Goal: Transaction & Acquisition: Purchase product/service

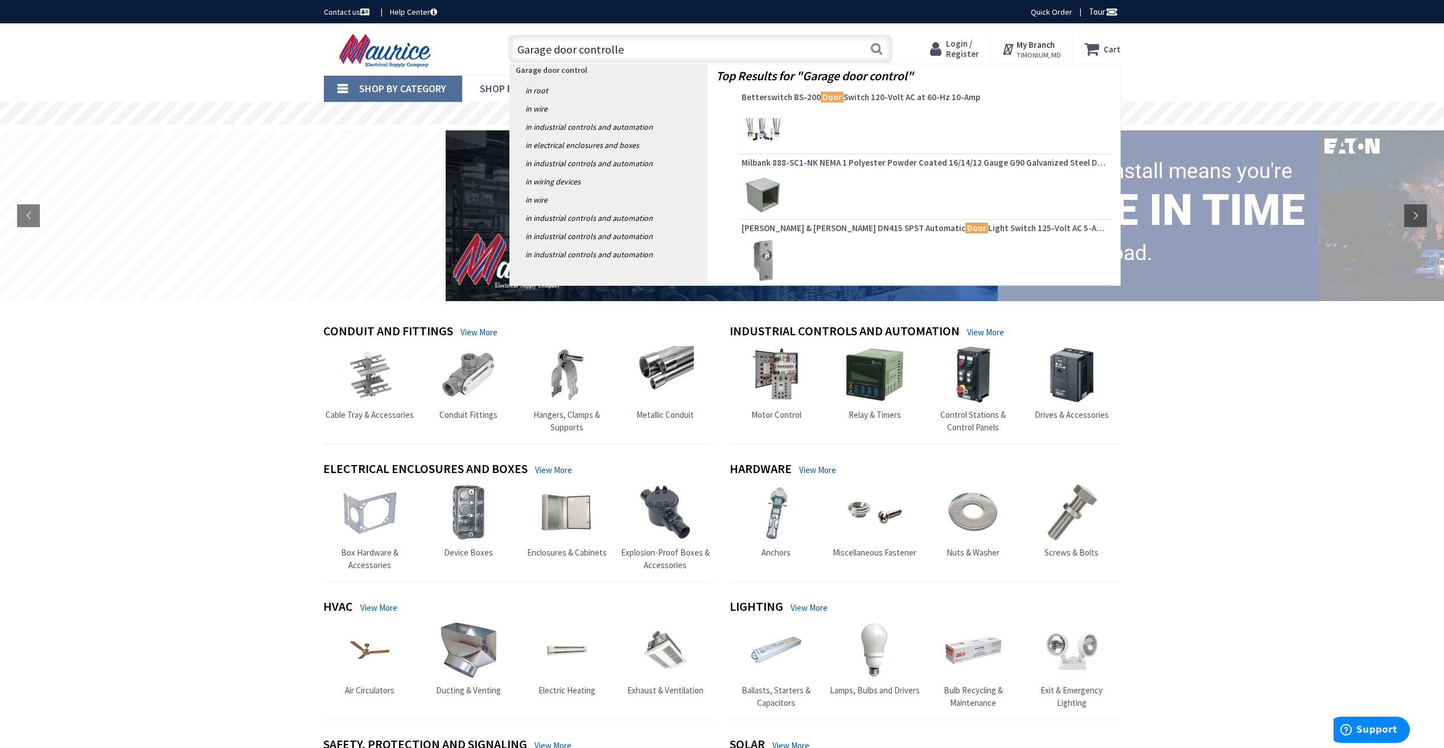
type input "Garage door controller"
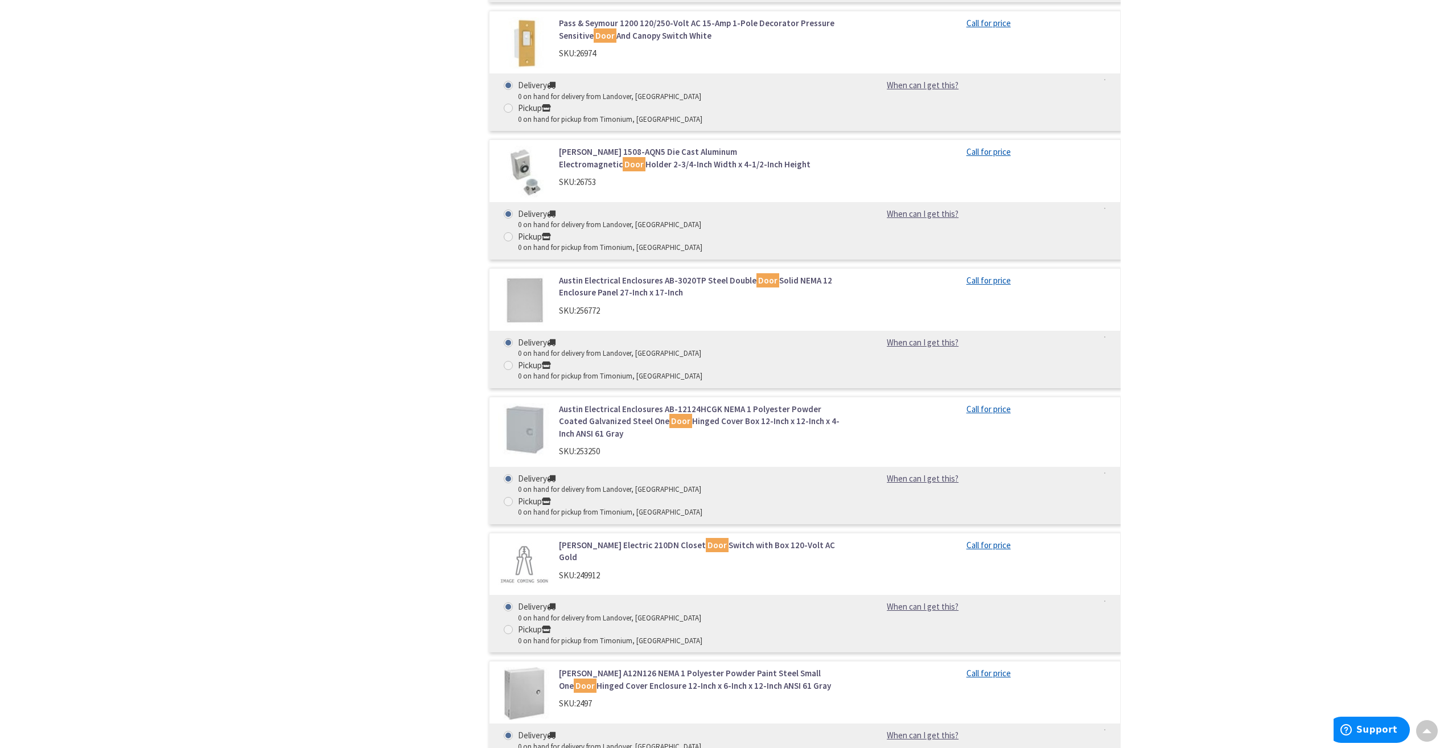
scroll to position [14843, 0]
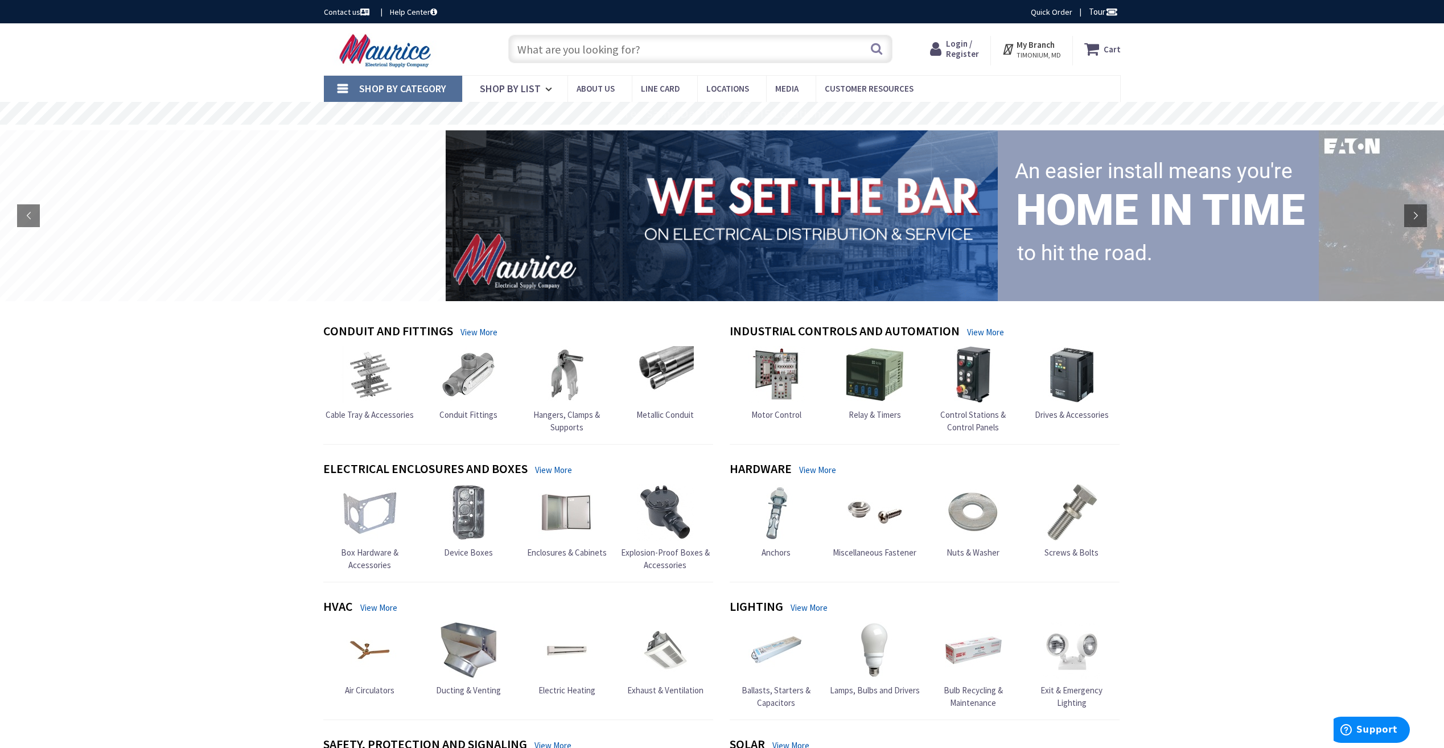
click at [970, 393] on img at bounding box center [973, 374] width 57 height 57
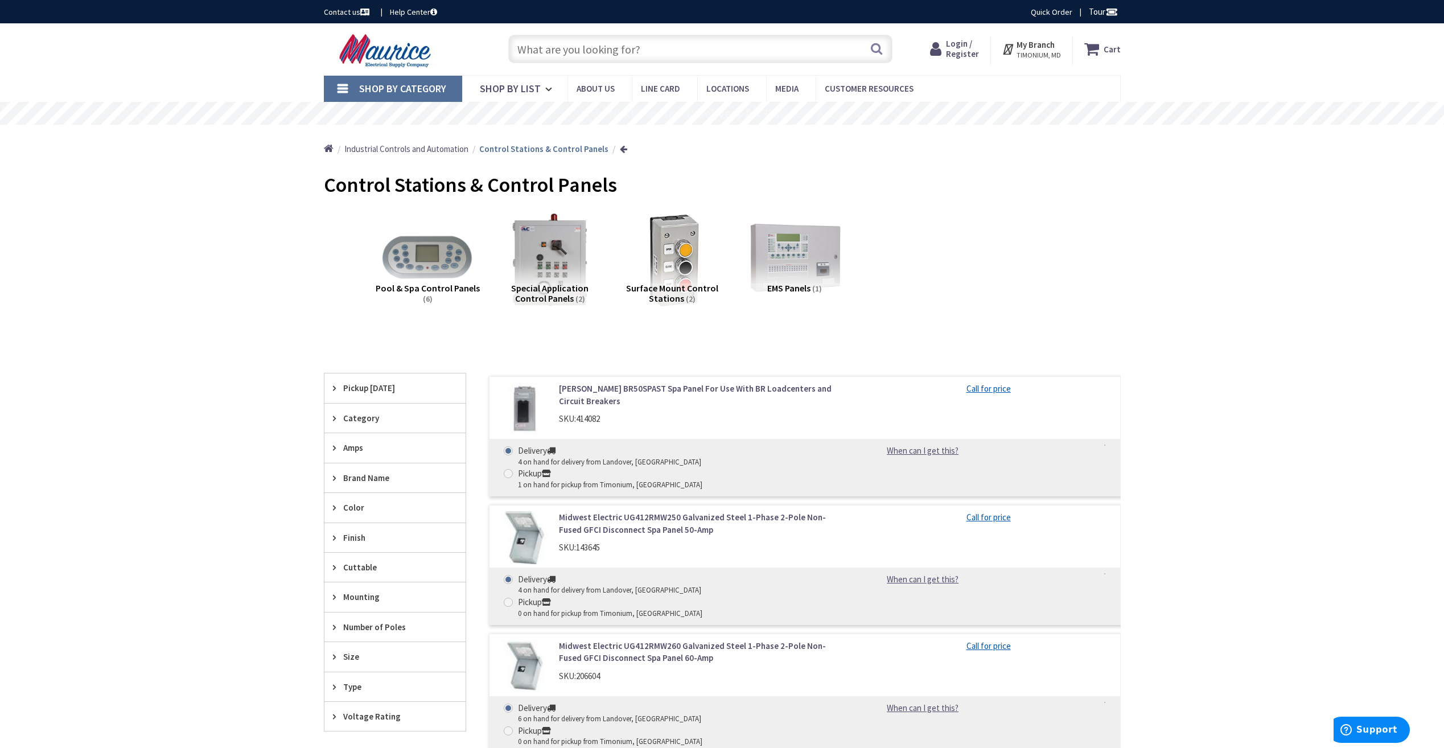
click at [695, 248] on img at bounding box center [672, 259] width 103 height 103
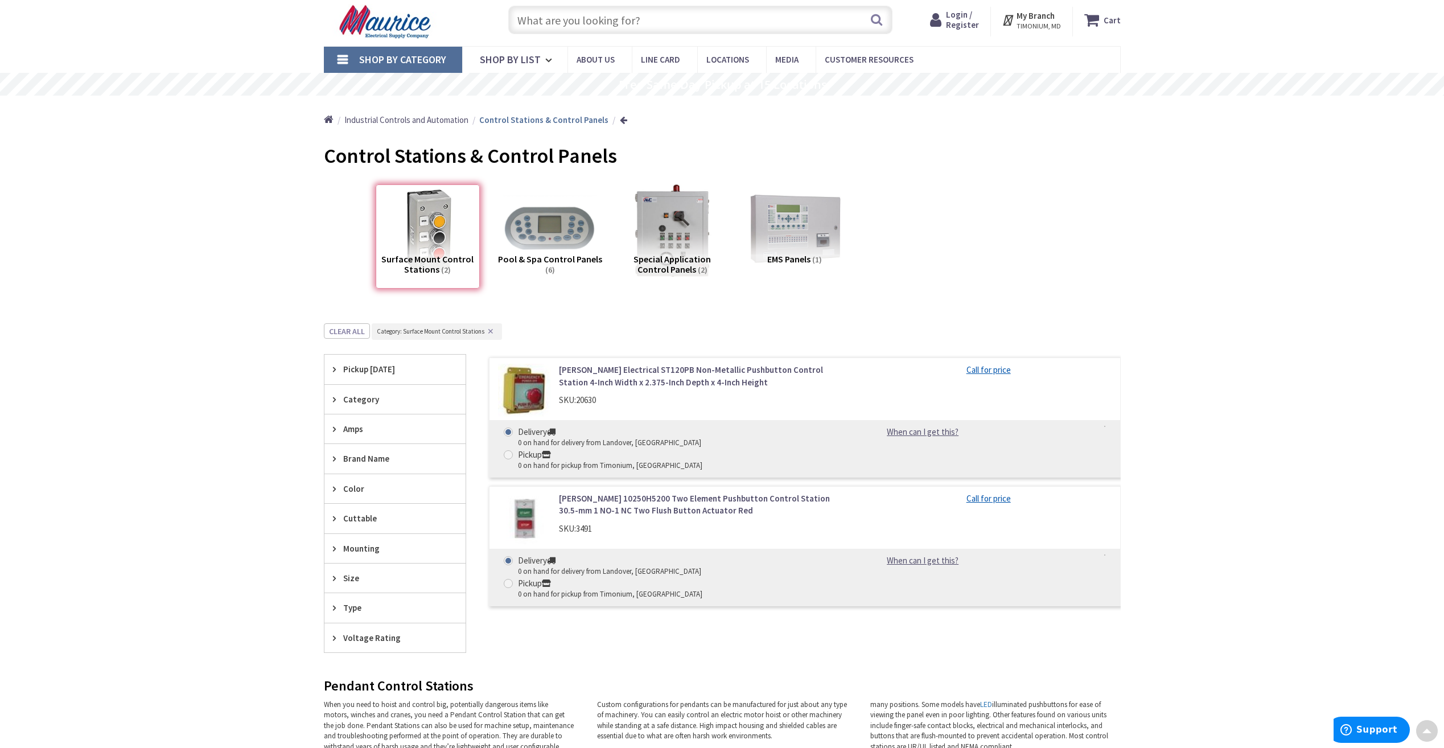
scroll to position [9, 0]
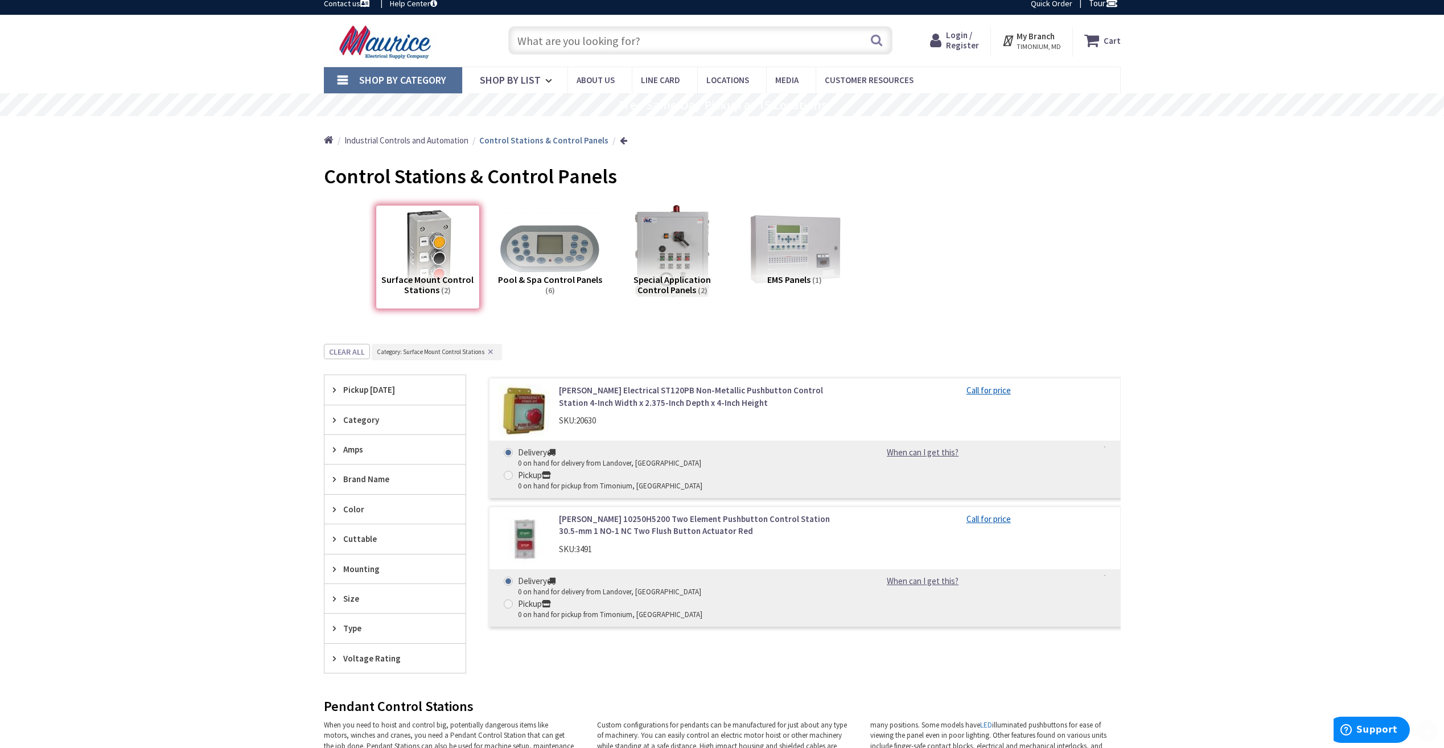
drag, startPoint x: 471, startPoint y: 243, endPoint x: 463, endPoint y: 244, distance: 8.7
click at [470, 243] on div "Surface Mount Control Stations (2)" at bounding box center [428, 257] width 104 height 104
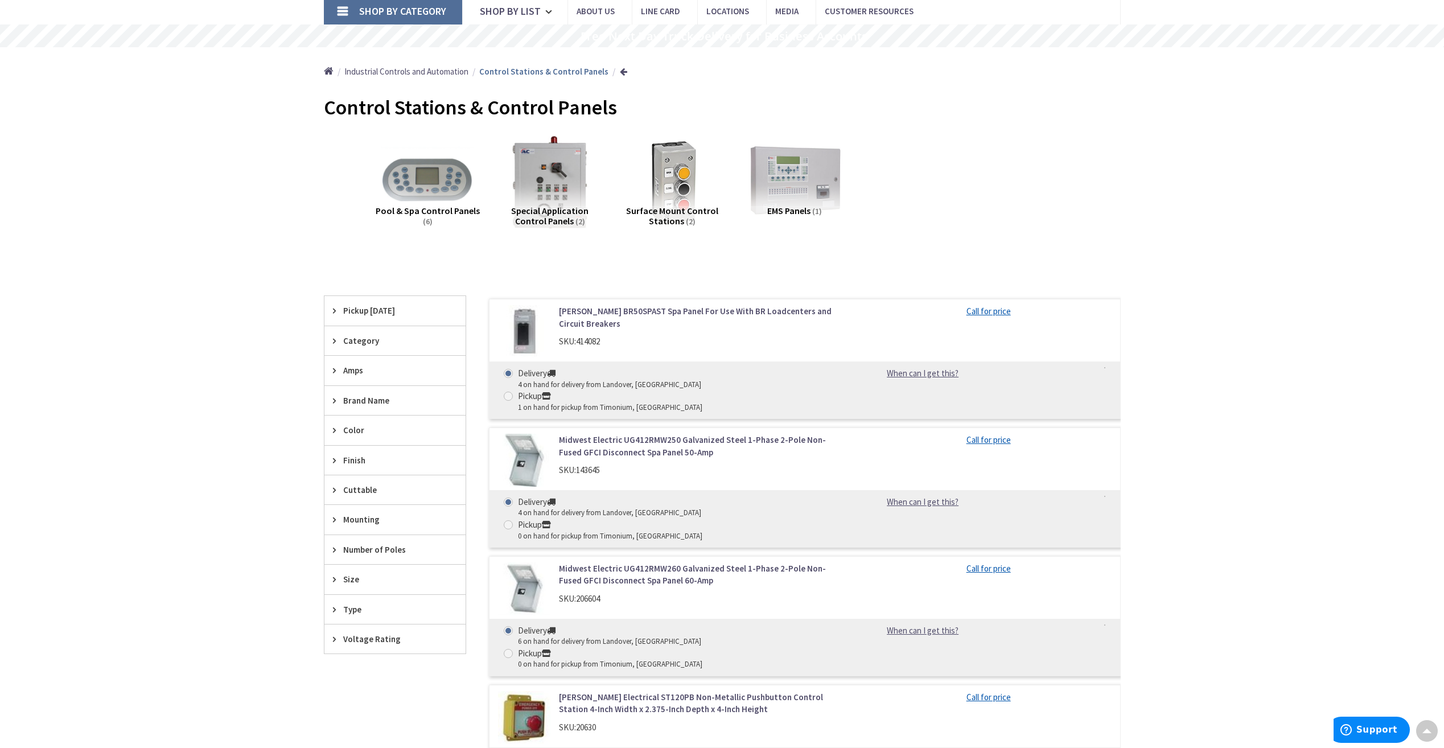
scroll to position [0, 0]
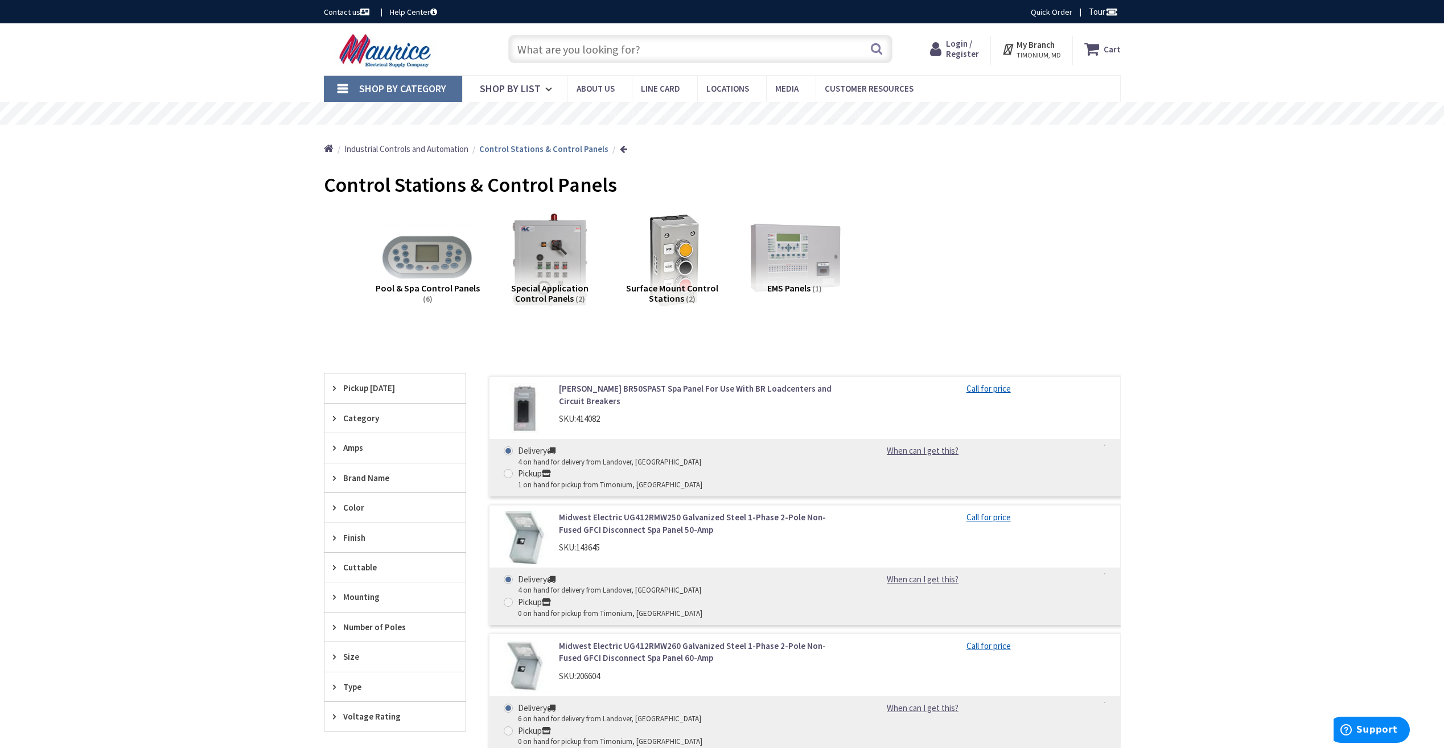
click at [675, 255] on img at bounding box center [672, 259] width 103 height 103
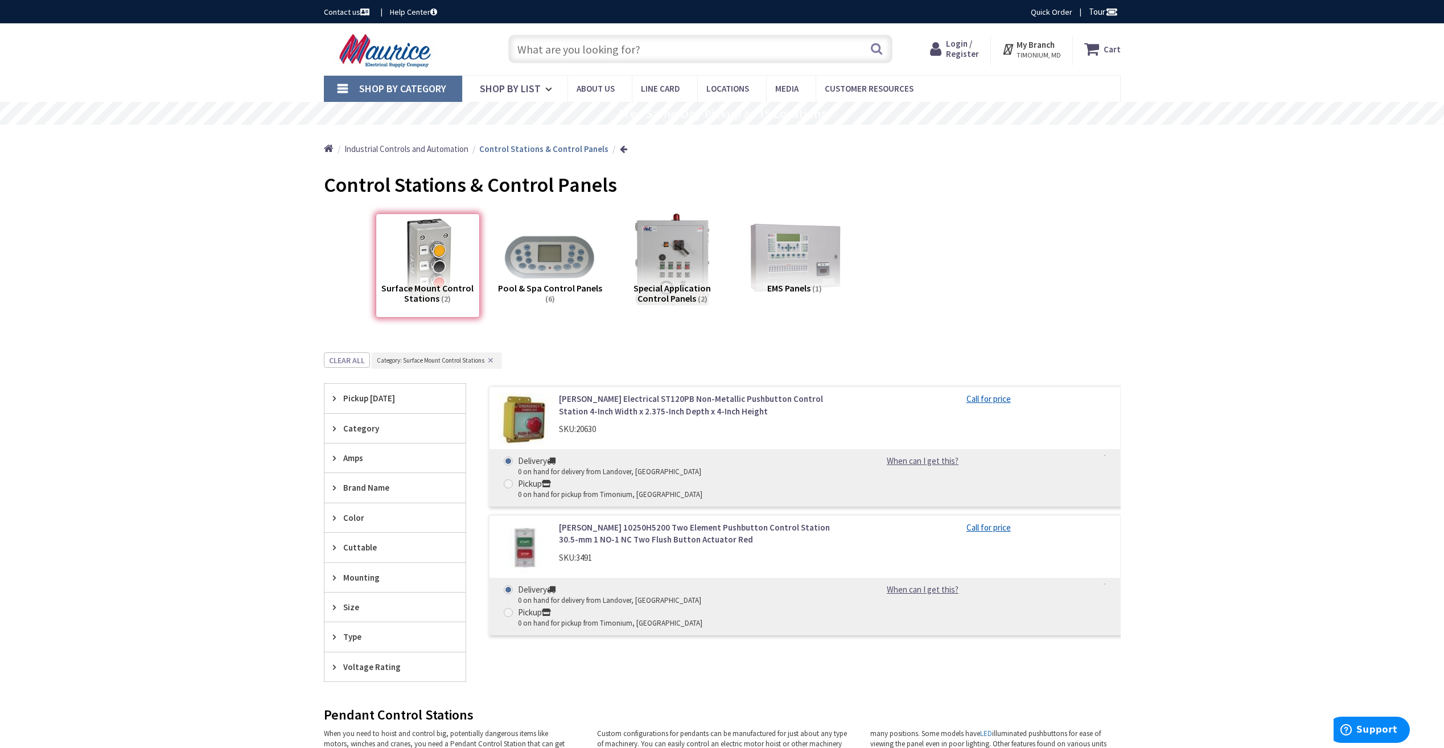
click at [414, 268] on div "Surface Mount Control Stations (2)" at bounding box center [428, 266] width 104 height 104
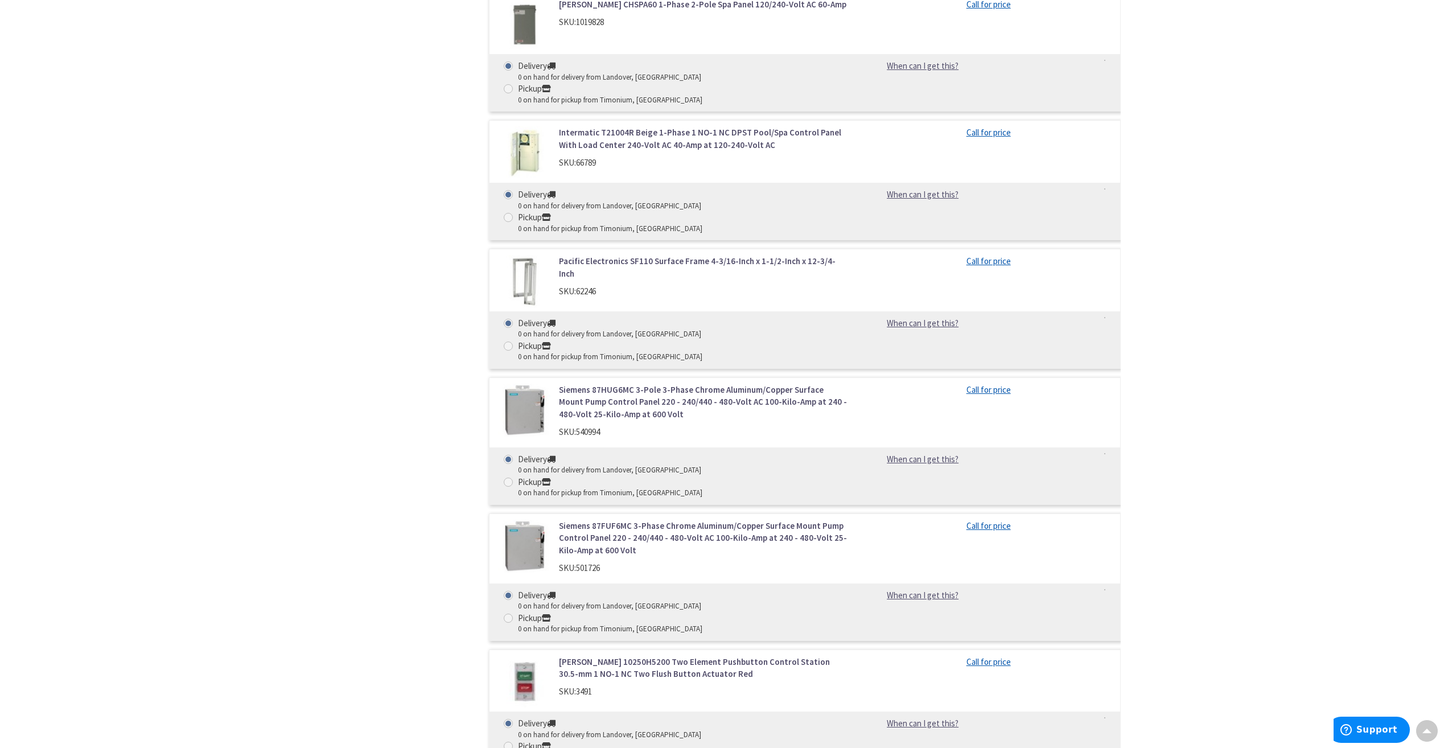
scroll to position [1093, 0]
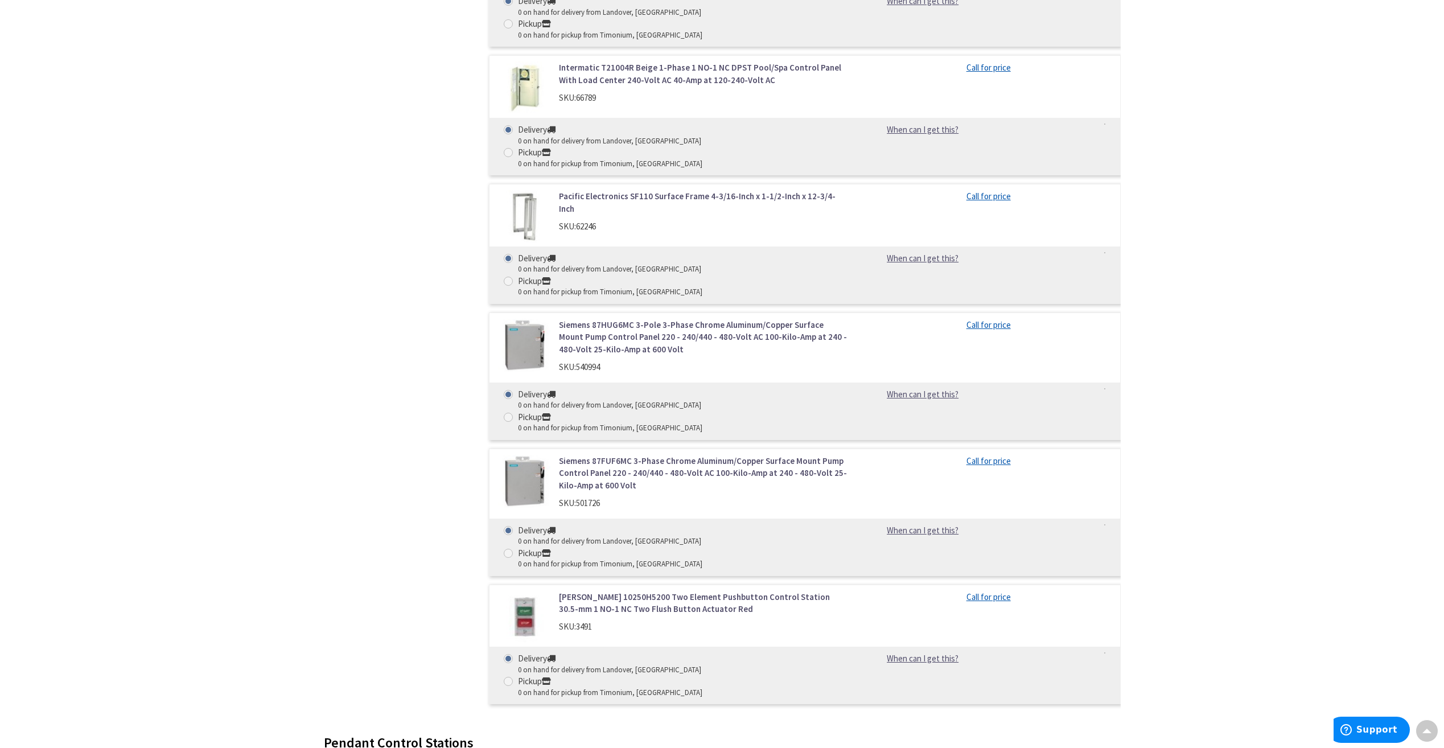
click at [575, 621] on div "SKU: 3491" at bounding box center [704, 627] width 290 height 12
click at [547, 591] on img at bounding box center [524, 617] width 53 height 53
